Goal: Task Accomplishment & Management: Manage account settings

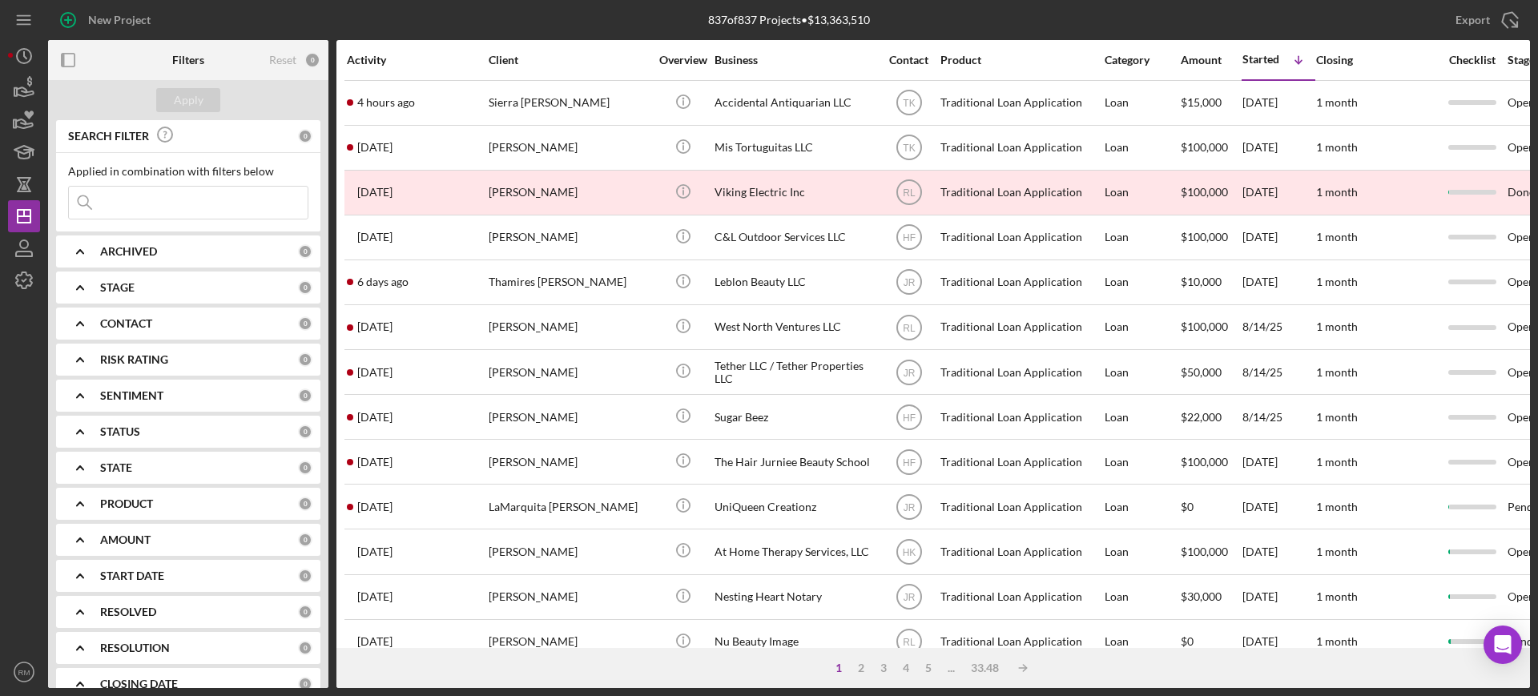
click at [134, 500] on b "PRODUCT" at bounding box center [126, 504] width 53 height 13
click at [70, 567] on input "Traditional Loan Application" at bounding box center [77, 570] width 16 height 16
checkbox input "true"
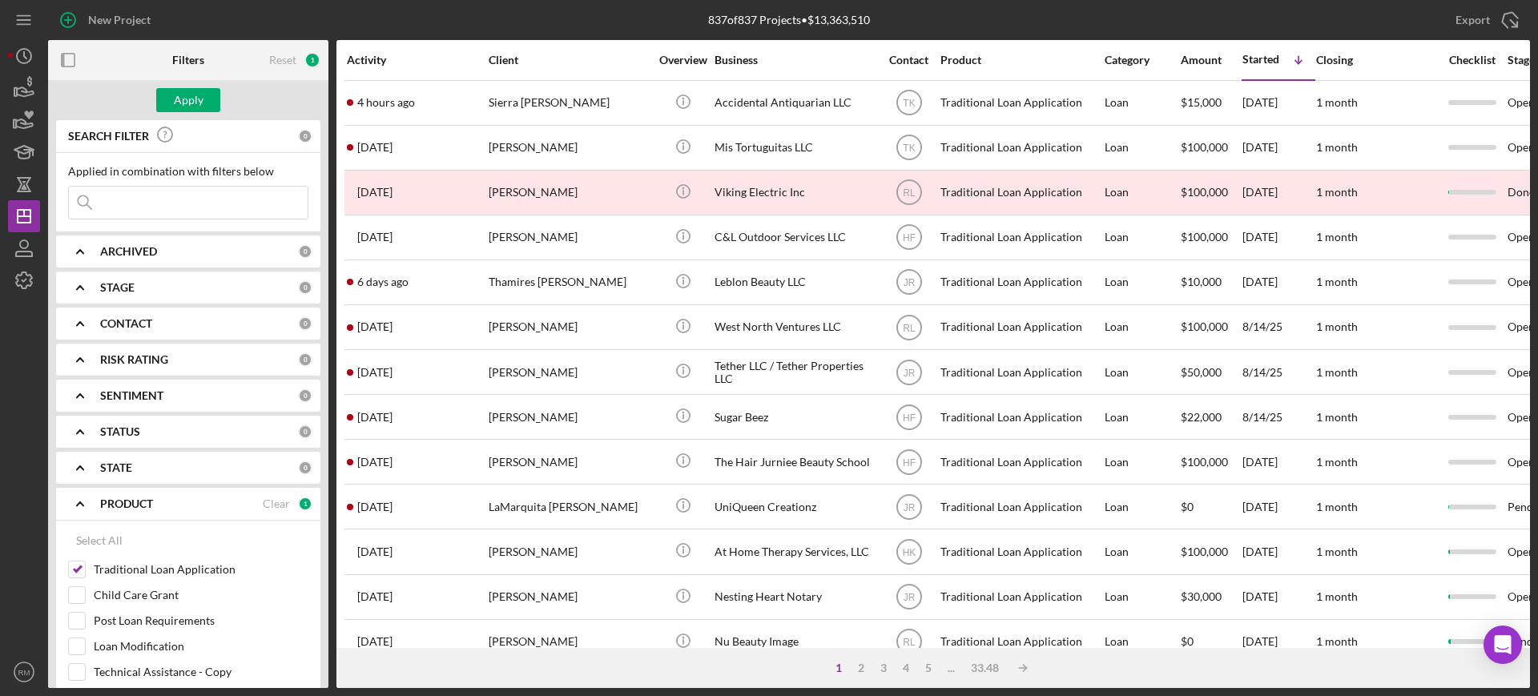
click at [134, 251] on b "ARCHIVED" at bounding box center [128, 251] width 57 height 13
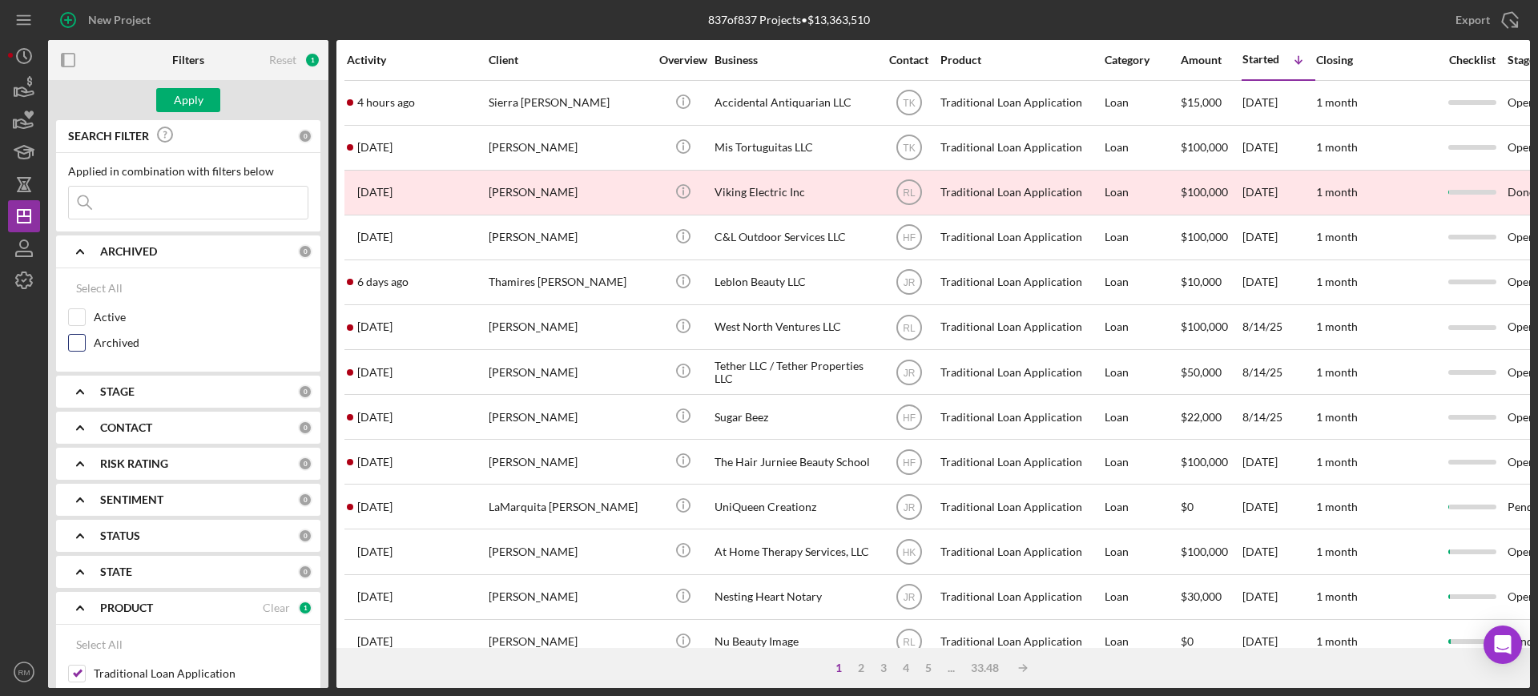
click at [76, 345] on input "Archived" at bounding box center [77, 343] width 16 height 16
checkbox input "true"
click at [83, 246] on icon "Icon/Expander" at bounding box center [80, 252] width 40 height 40
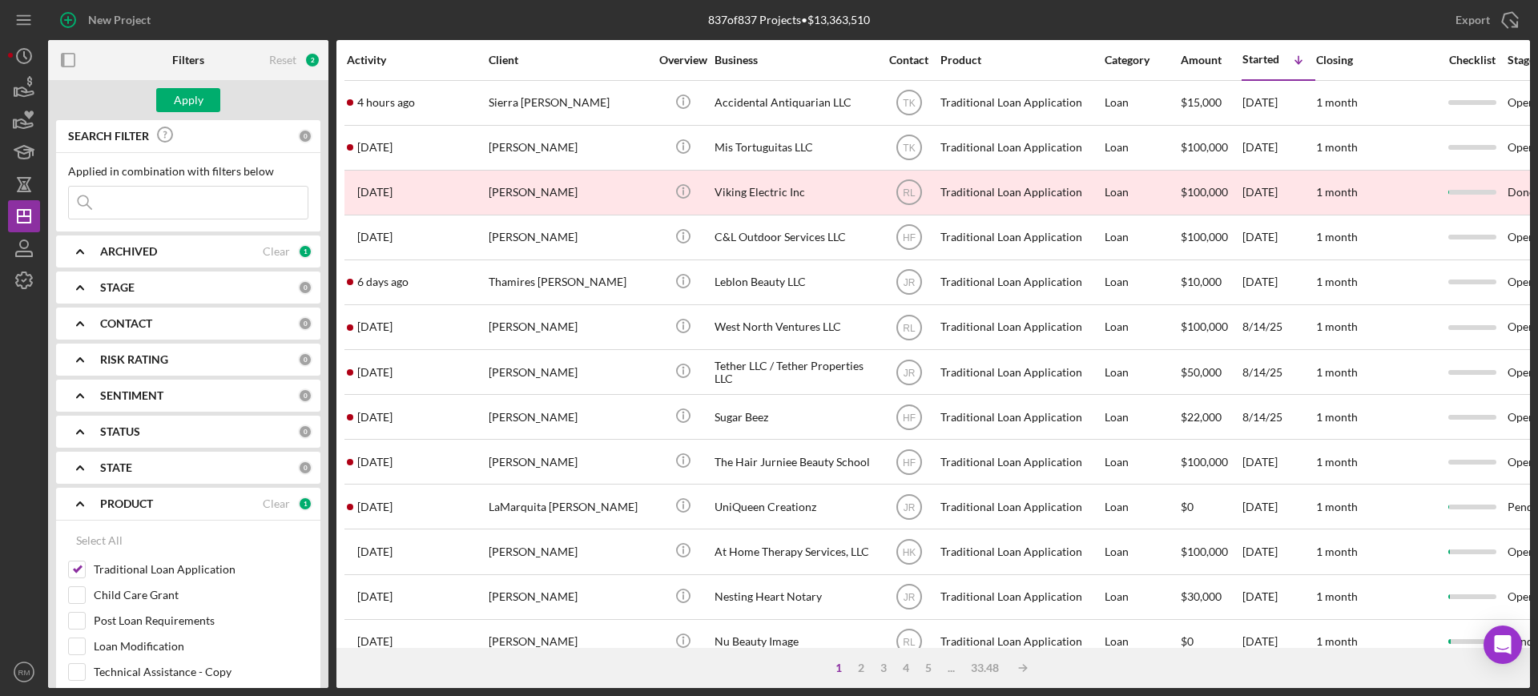
click at [87, 322] on icon "Icon/Expander" at bounding box center [80, 324] width 40 height 40
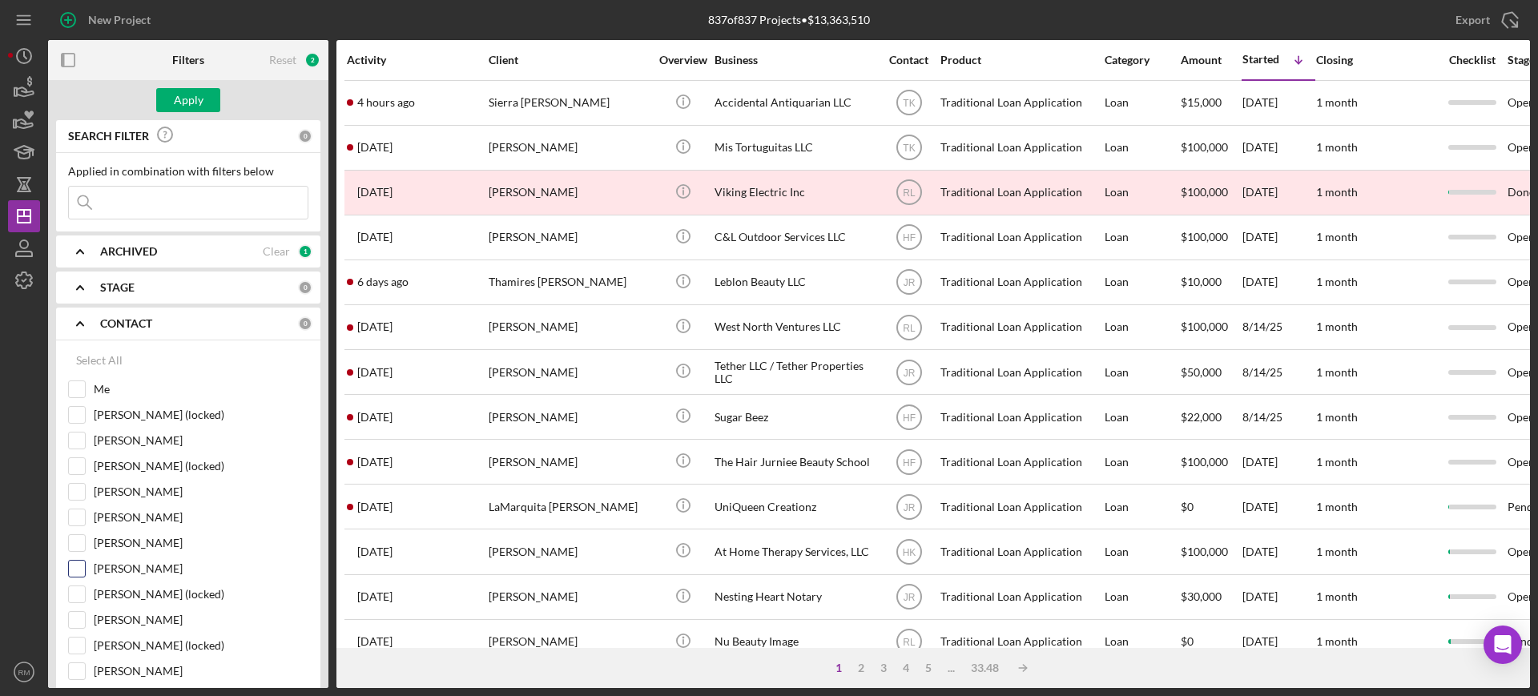
click at [79, 574] on input "[PERSON_NAME]" at bounding box center [77, 569] width 16 height 16
checkbox input "true"
click at [182, 103] on div "Apply" at bounding box center [189, 100] width 30 height 24
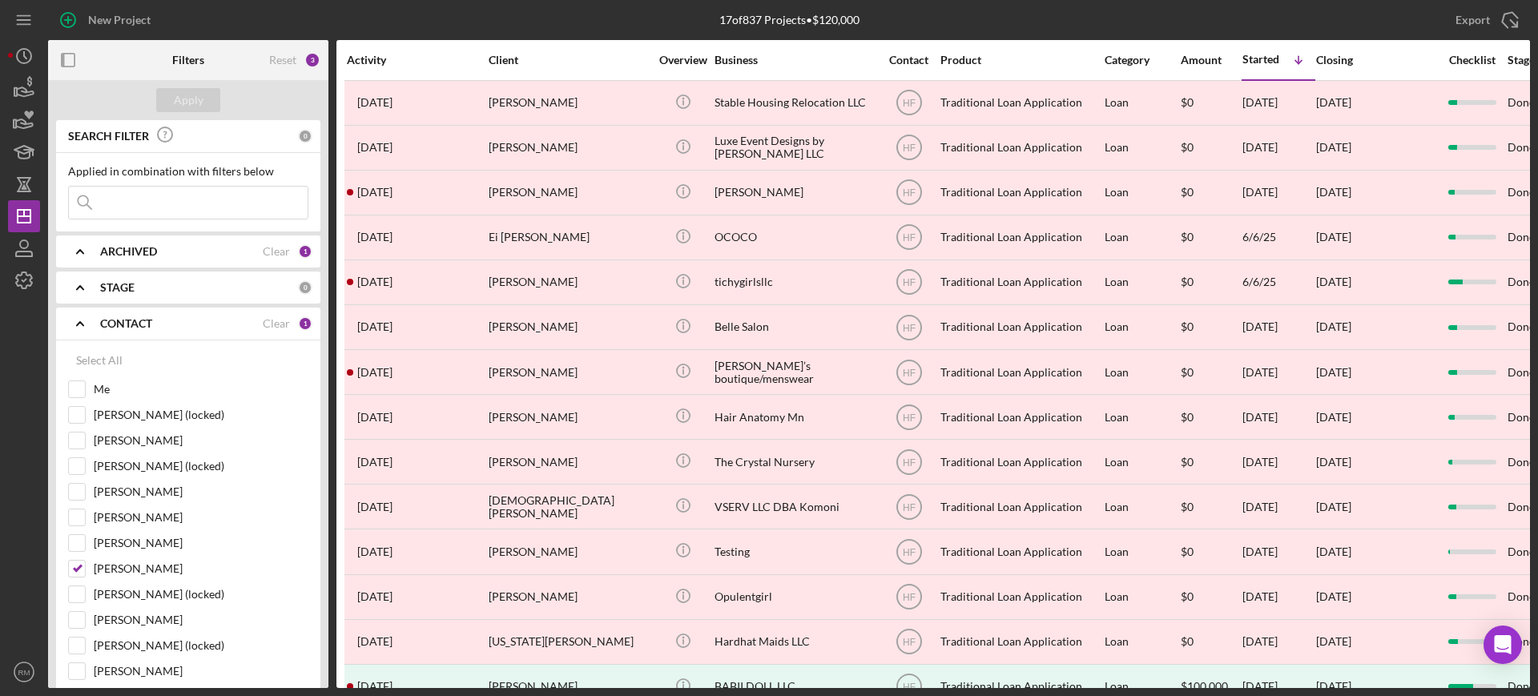
click at [111, 243] on div "ARCHIVED Clear 1" at bounding box center [206, 252] width 212 height 32
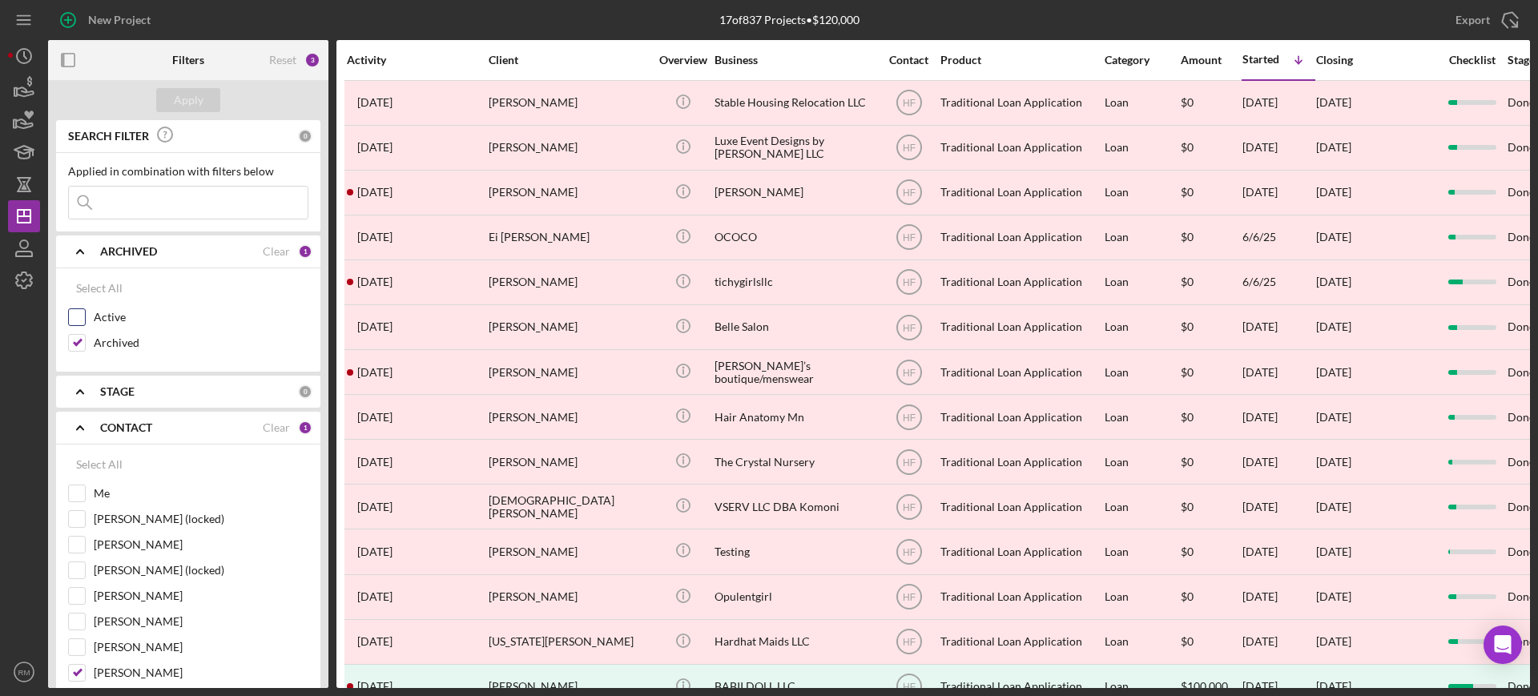
click at [99, 309] on label "Active" at bounding box center [201, 317] width 215 height 16
click at [85, 309] on input "Active" at bounding box center [77, 317] width 16 height 16
checkbox input "true"
click at [72, 350] on input "Archived" at bounding box center [77, 343] width 16 height 16
checkbox input "false"
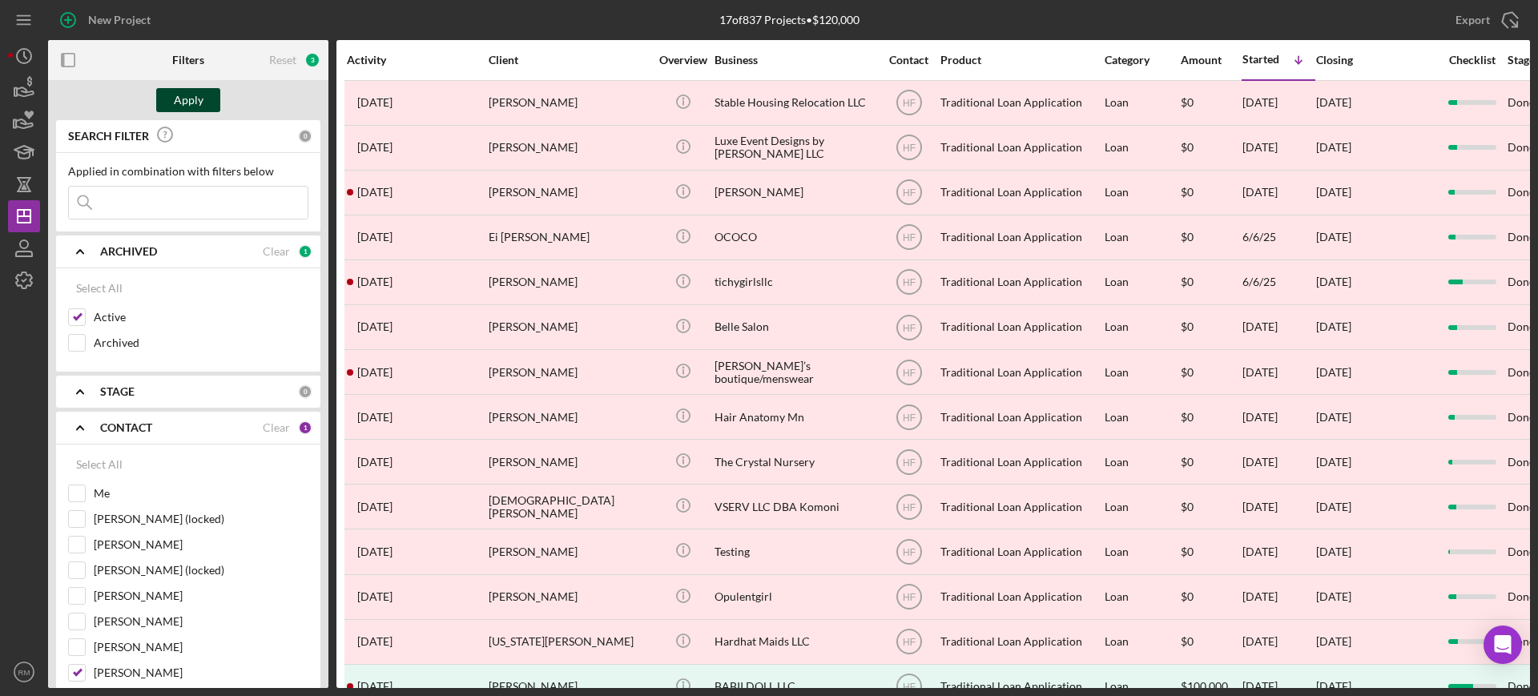
click at [202, 107] on button "Apply" at bounding box center [188, 100] width 64 height 24
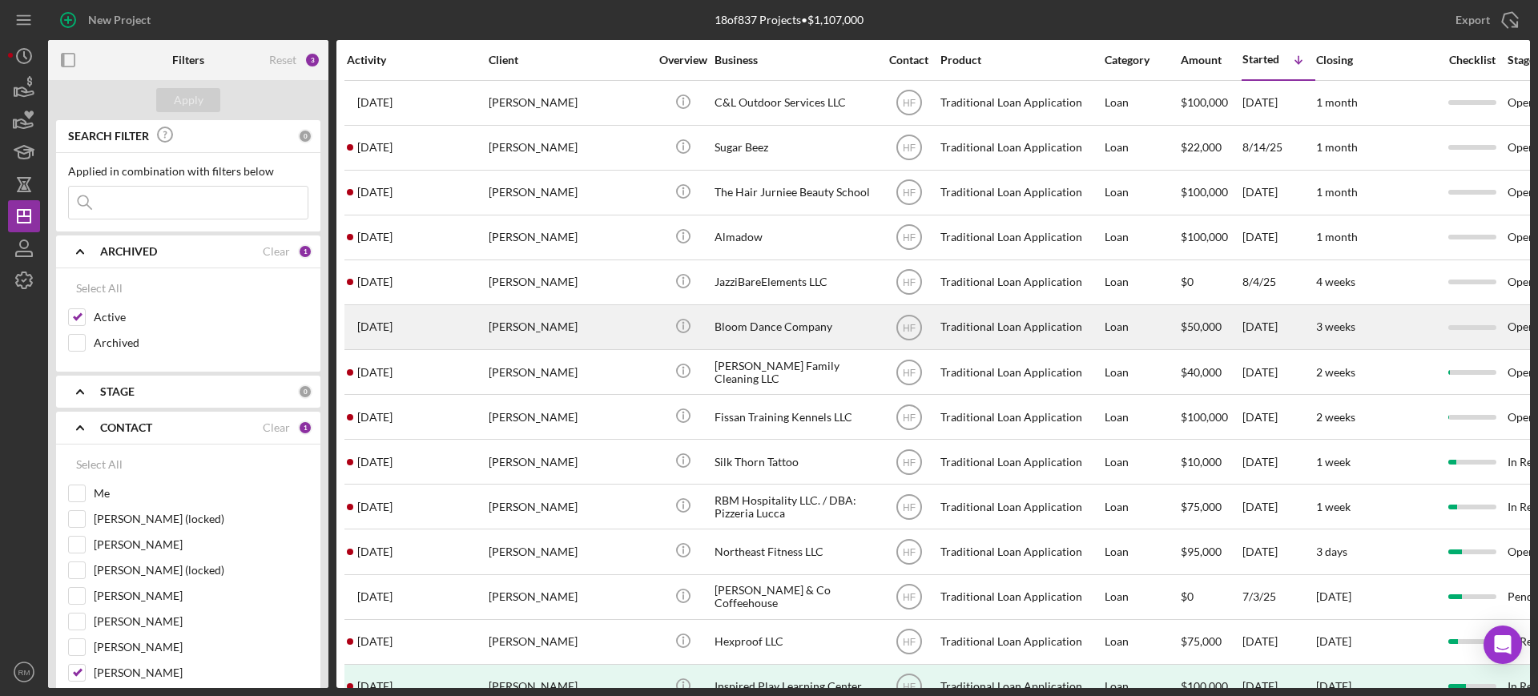
click at [748, 320] on div "Bloom Dance Company" at bounding box center [795, 327] width 160 height 42
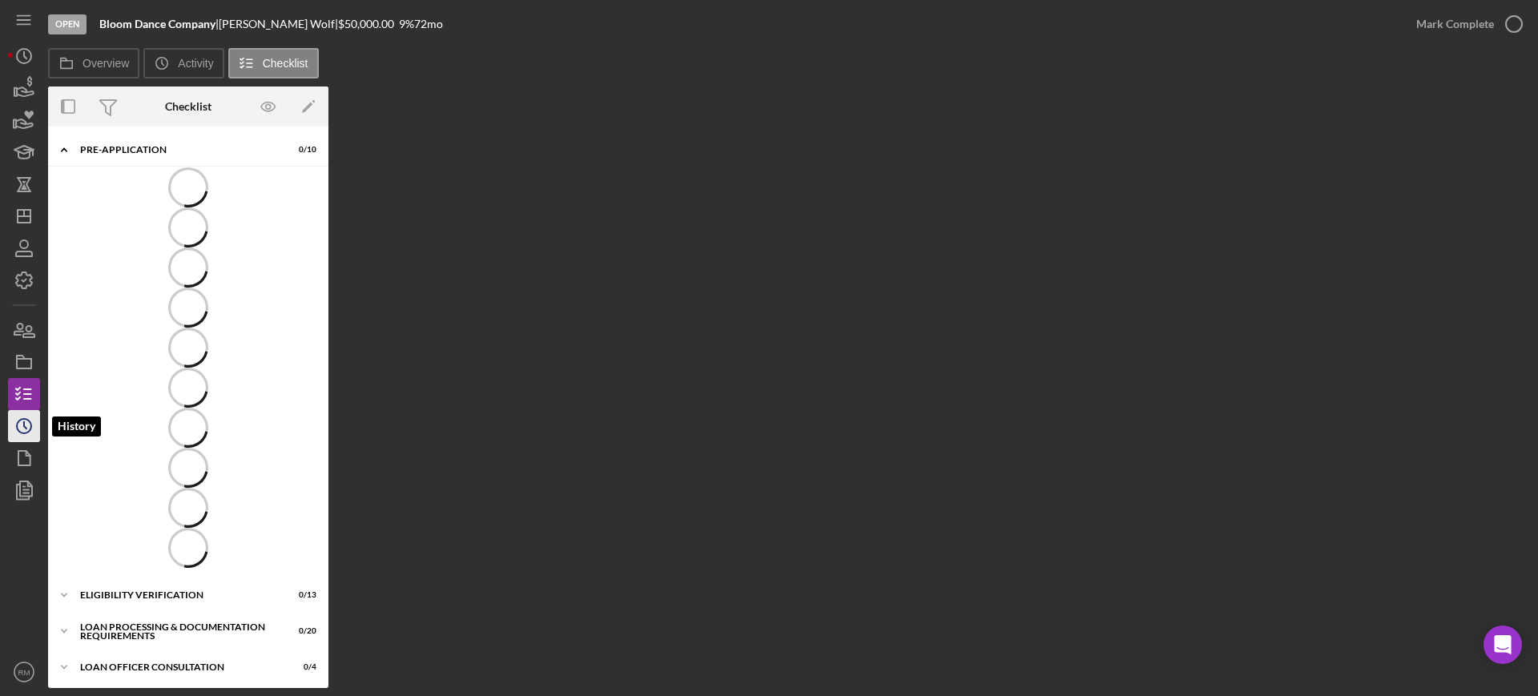
click at [14, 421] on icon "Icon/History" at bounding box center [24, 426] width 40 height 40
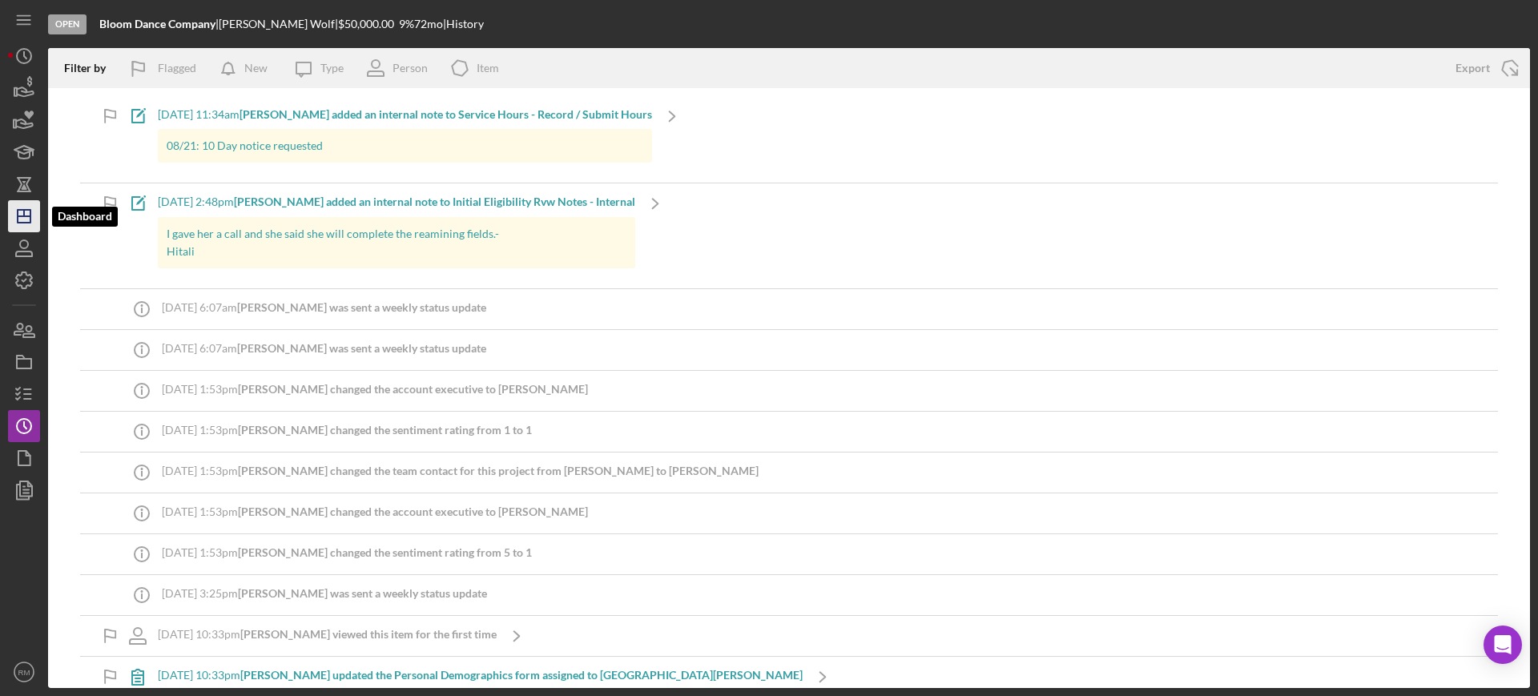
click at [34, 218] on icon "Icon/Dashboard" at bounding box center [24, 216] width 40 height 40
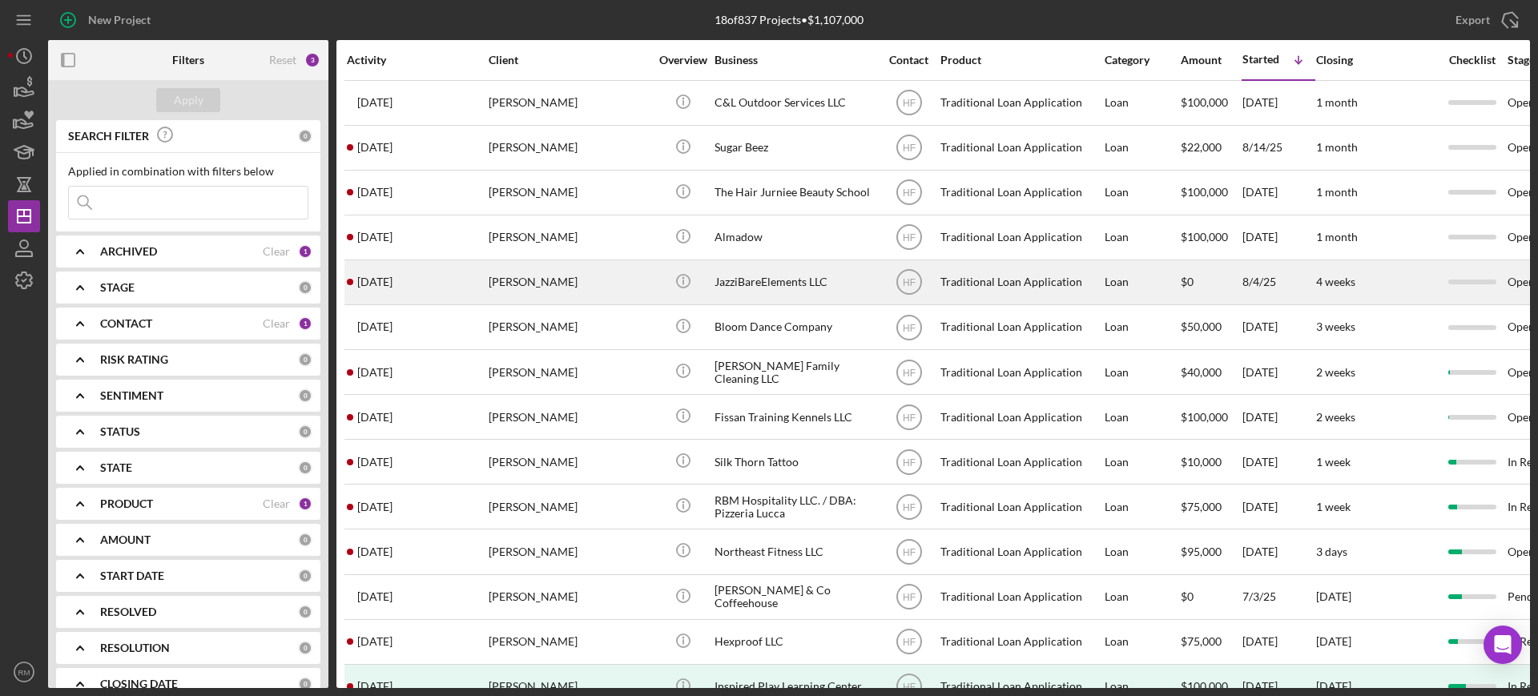
click at [739, 267] on div "JazziBareElements LLC" at bounding box center [795, 282] width 160 height 42
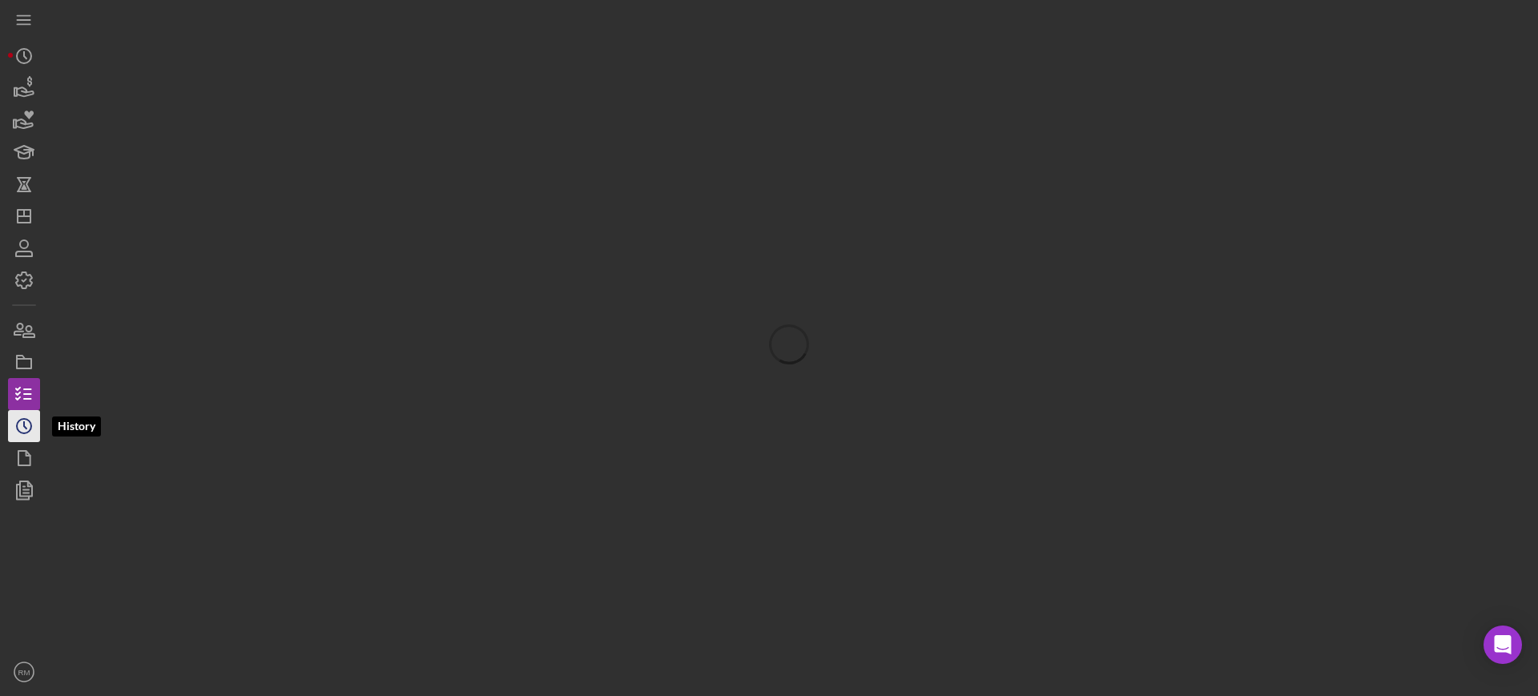
click at [27, 421] on icon "Icon/History" at bounding box center [24, 426] width 40 height 40
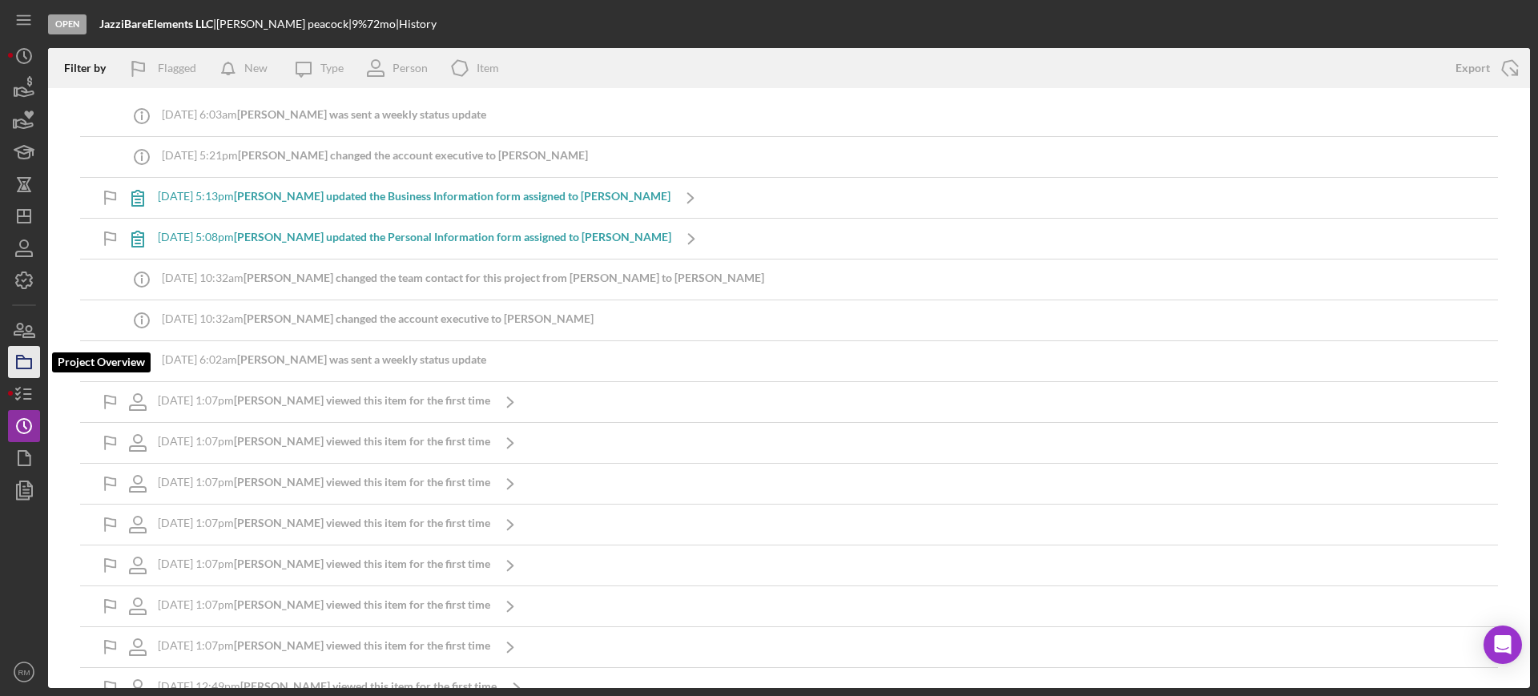
click at [23, 354] on icon "button" at bounding box center [24, 362] width 40 height 40
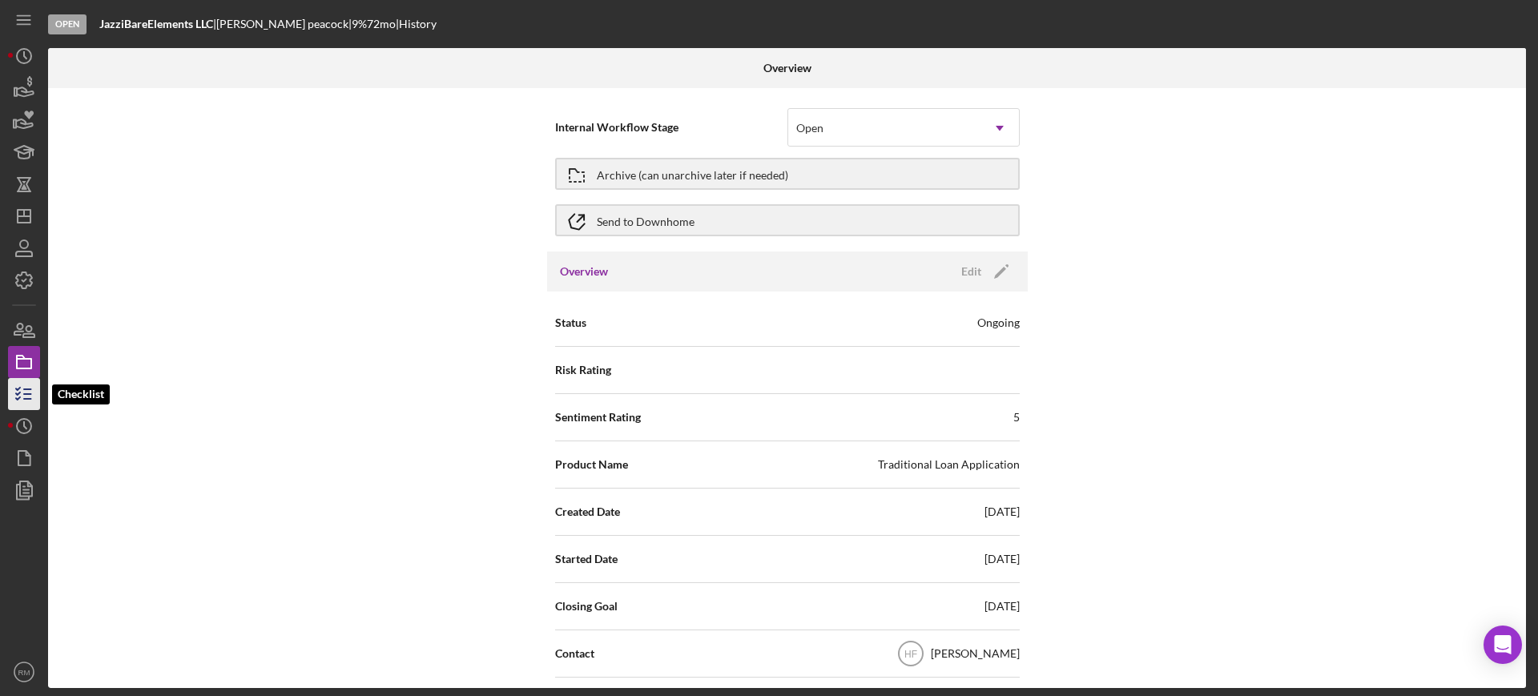
click at [18, 401] on icon "button" at bounding box center [24, 394] width 40 height 40
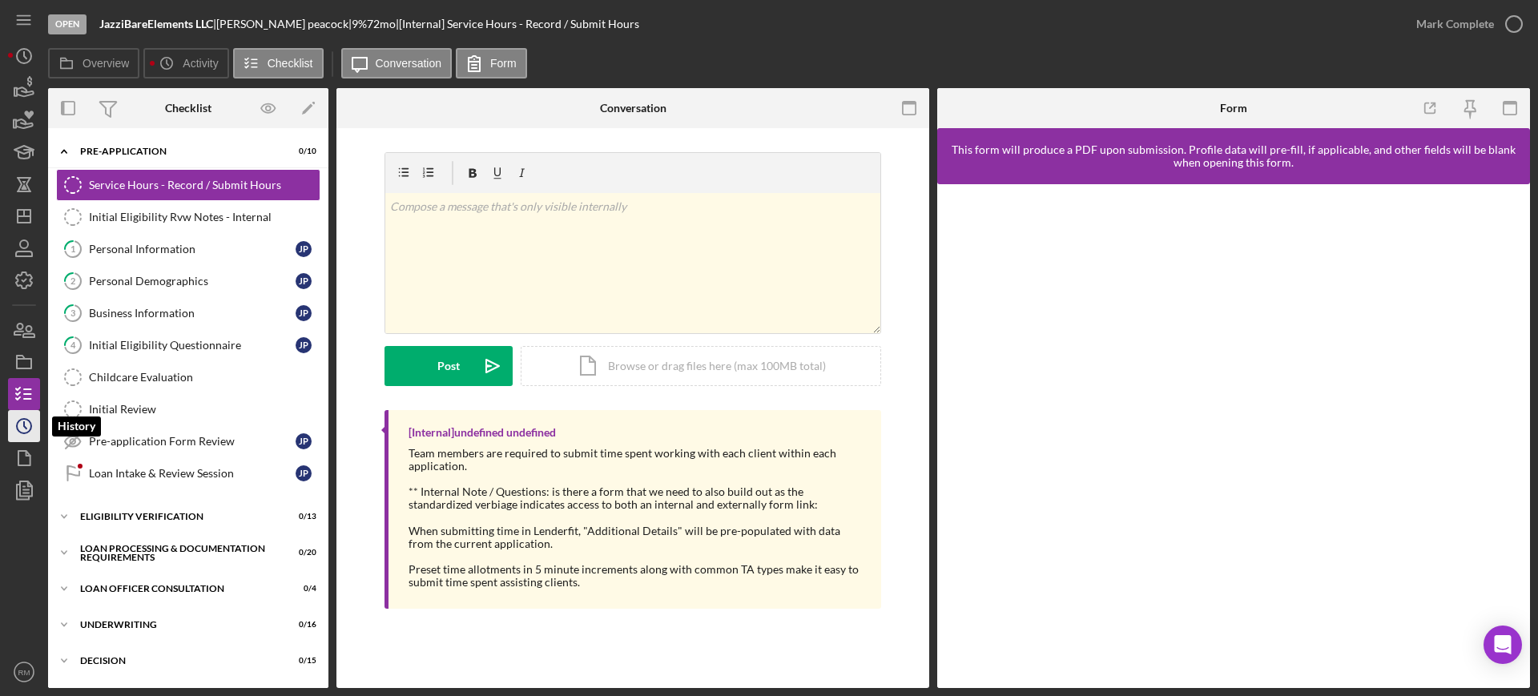
click at [16, 432] on icon "Icon/History" at bounding box center [24, 426] width 40 height 40
